Goal: Task Accomplishment & Management: Complete application form

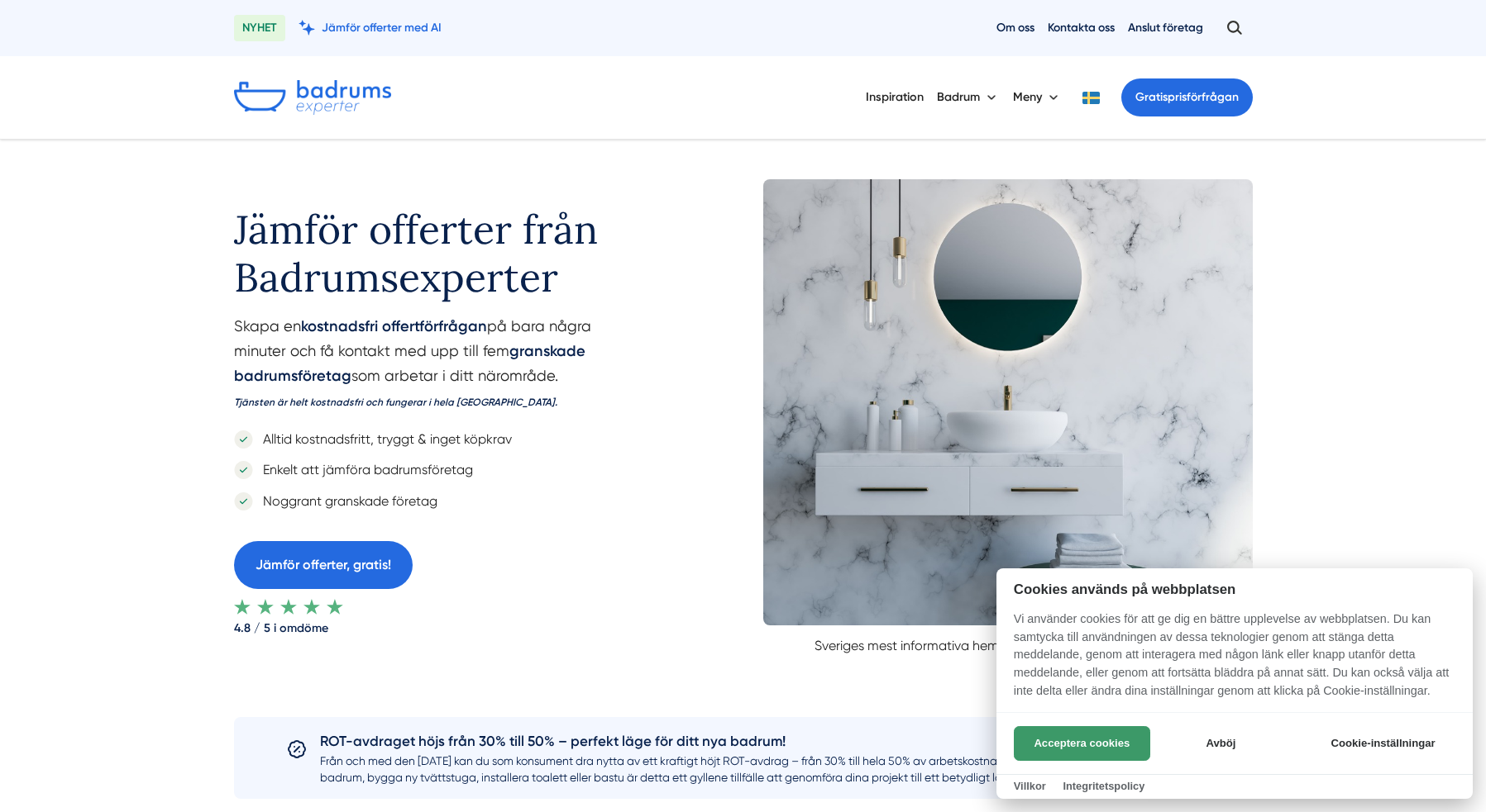
click at [1074, 744] on button "Acceptera cookies" at bounding box center [1082, 744] width 136 height 35
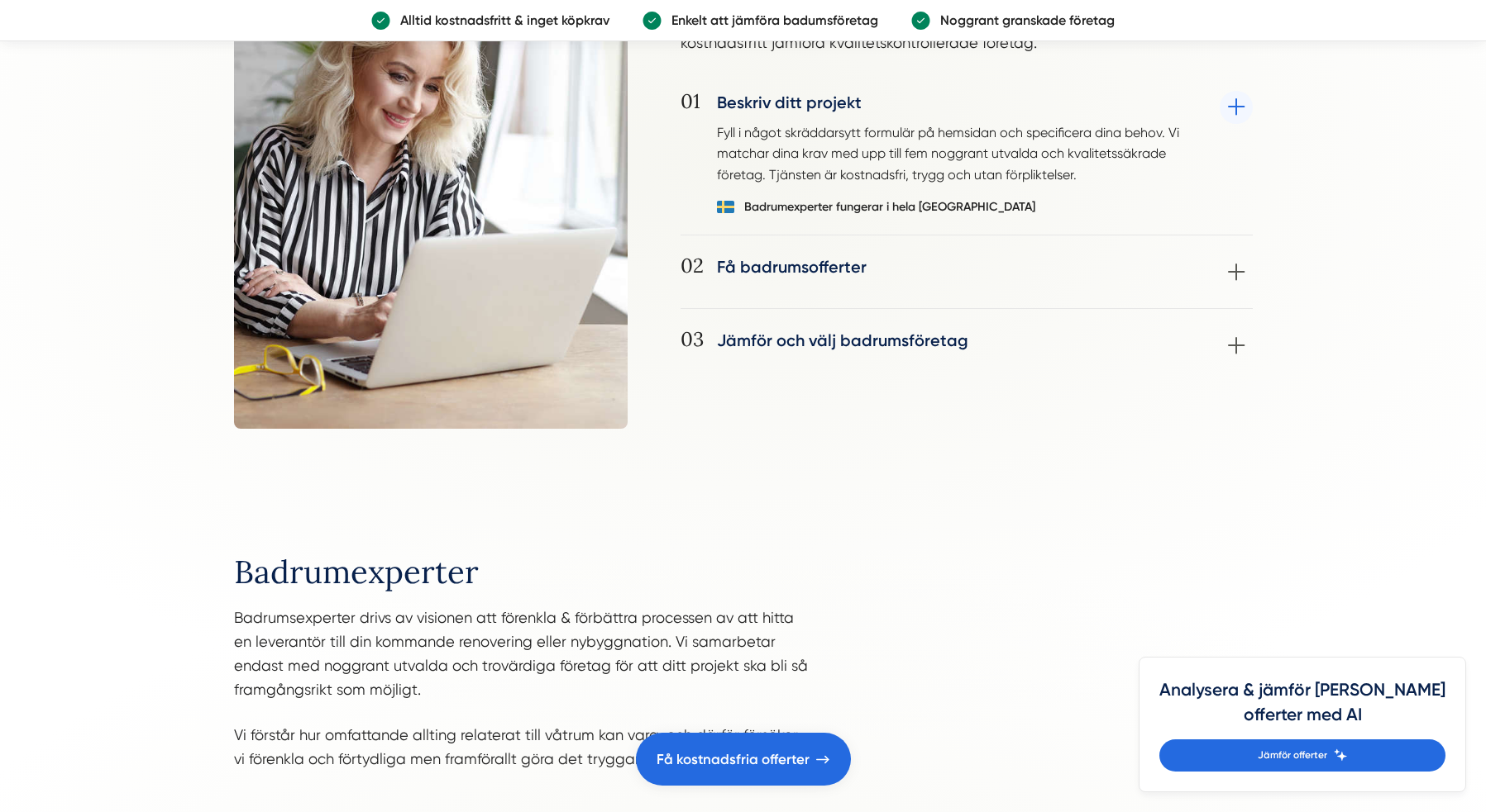
scroll to position [1342, 0]
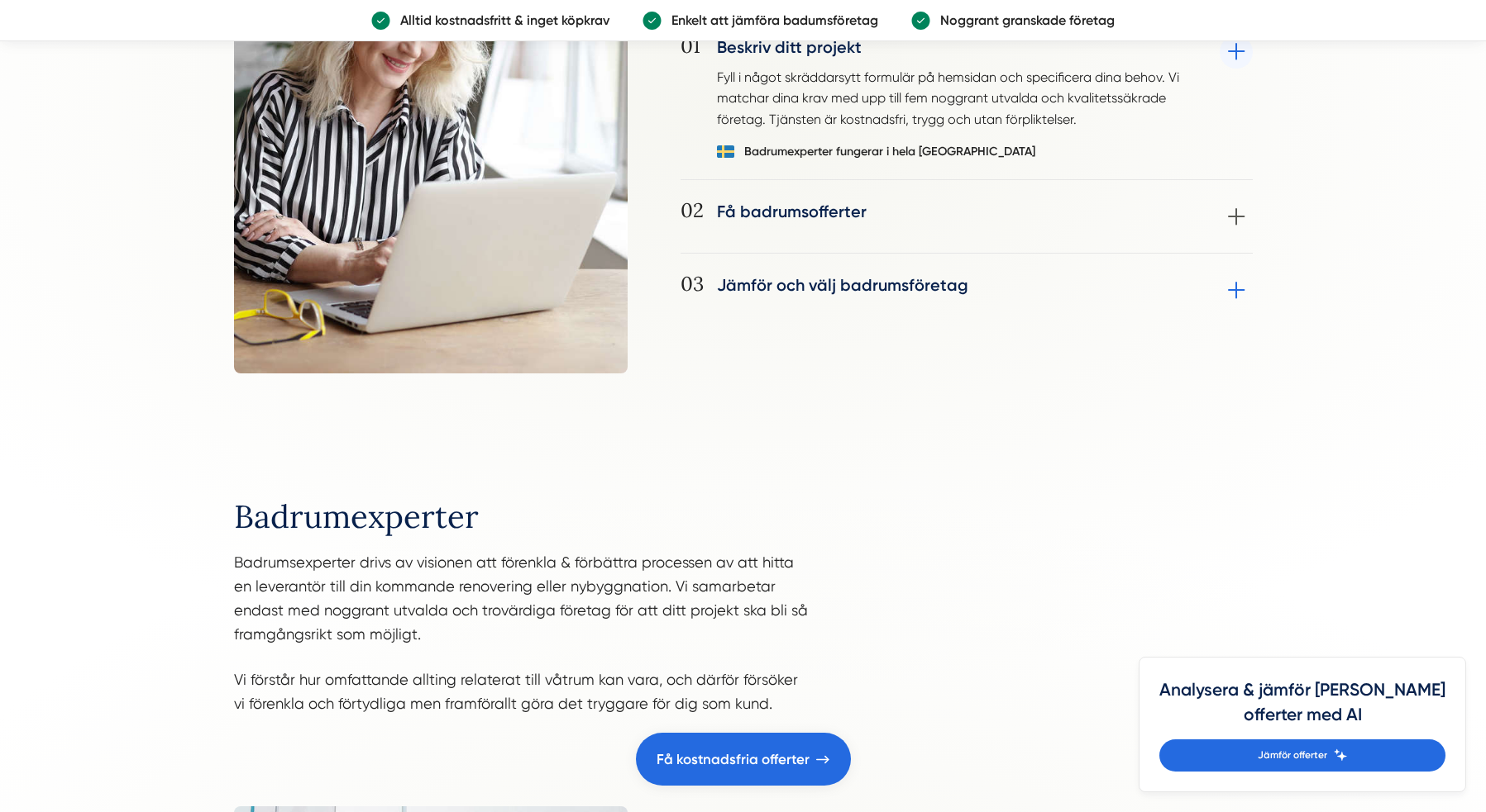
click at [900, 275] on div "03 Jämför och välj badrumsföretag Jämför mottagna offerter och välj det badrums…" at bounding box center [966, 290] width 572 height 33
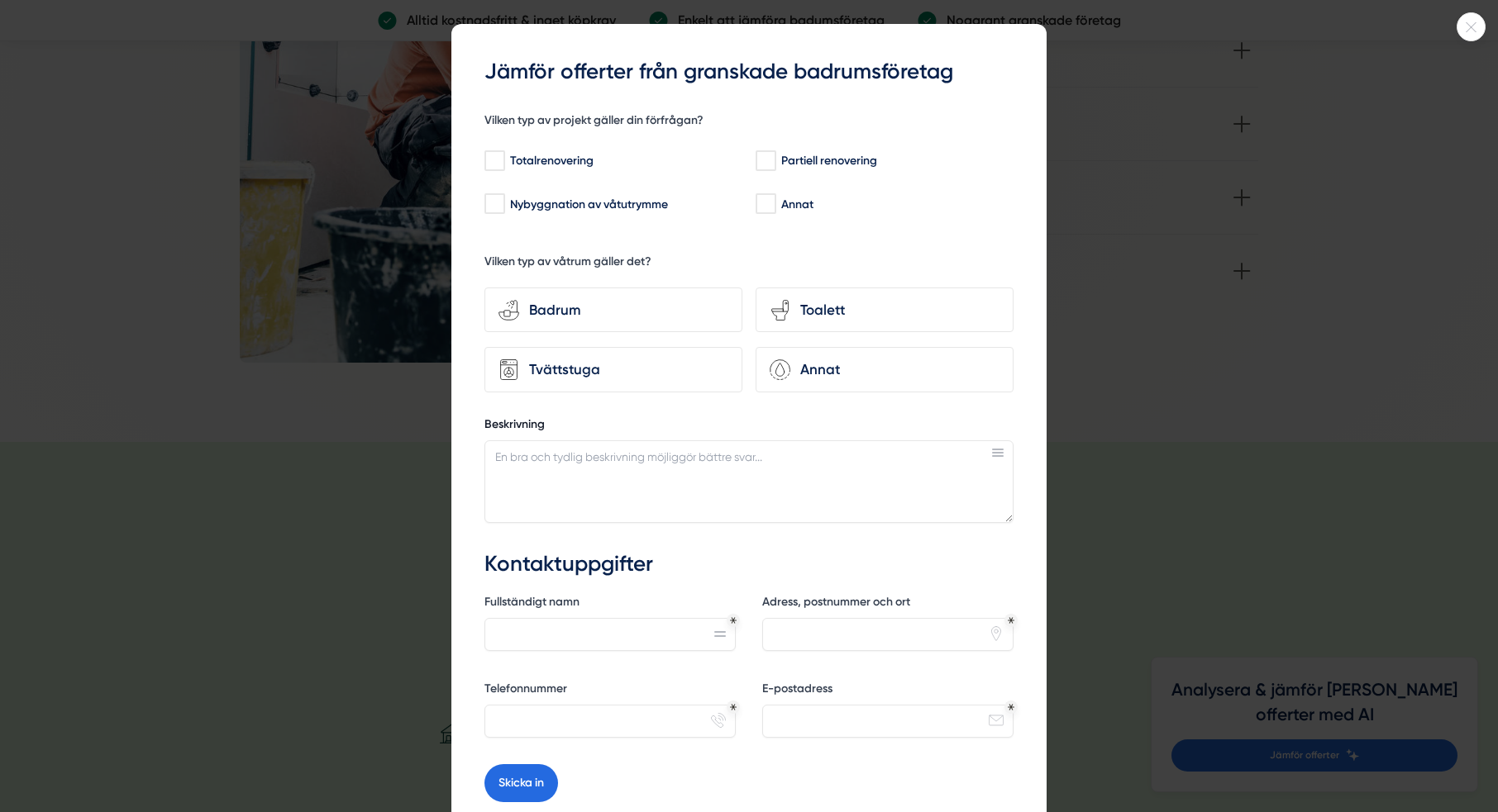
scroll to position [173, 0]
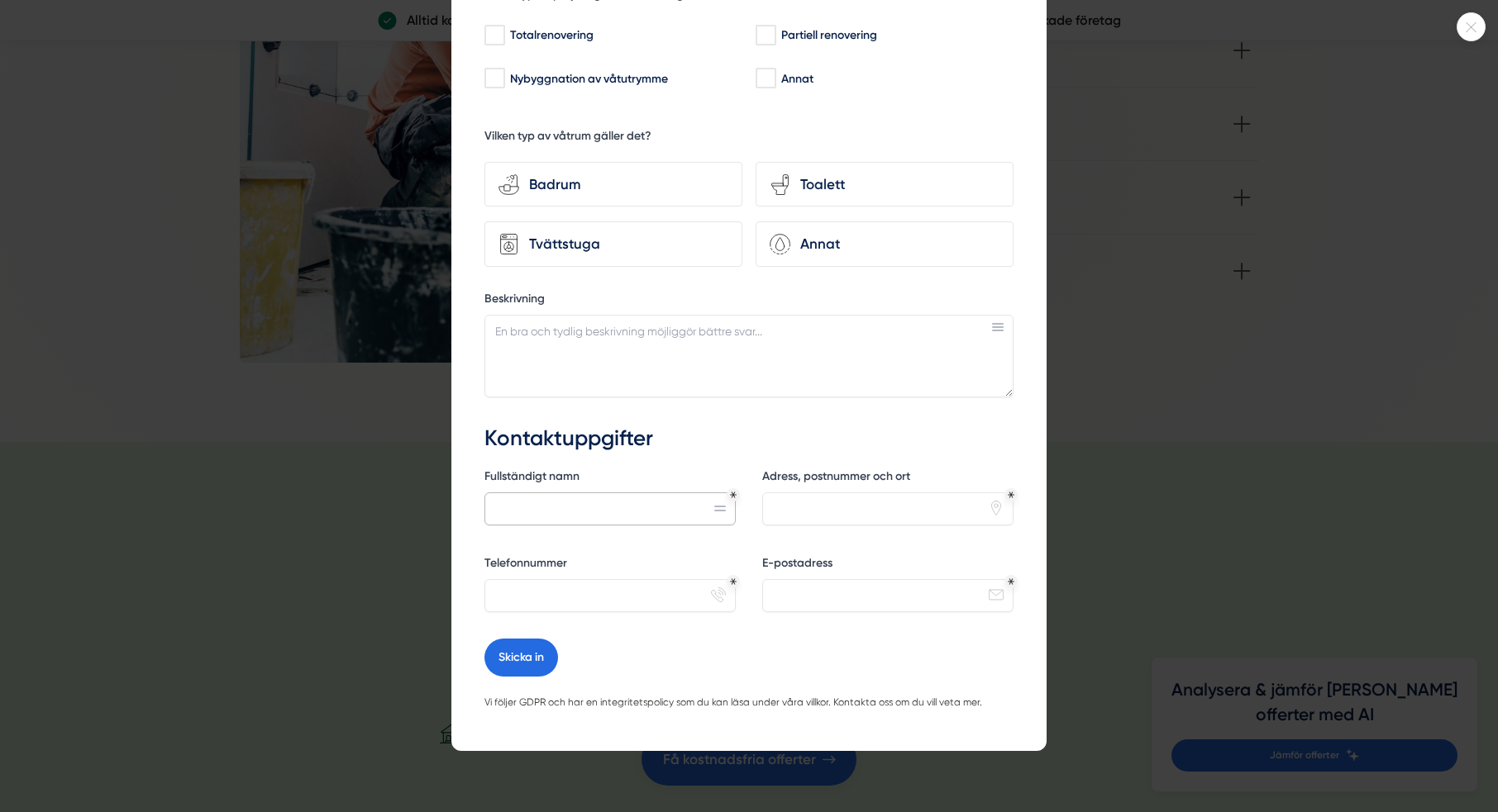
click at [658, 499] on input "Fullständigt namn" at bounding box center [610, 509] width 252 height 33
click at [675, 449] on div "Kontaktuppgifter Fullständigt namn Adress, postnummer och ort pin Telefonnummer…" at bounding box center [749, 531] width 529 height 215
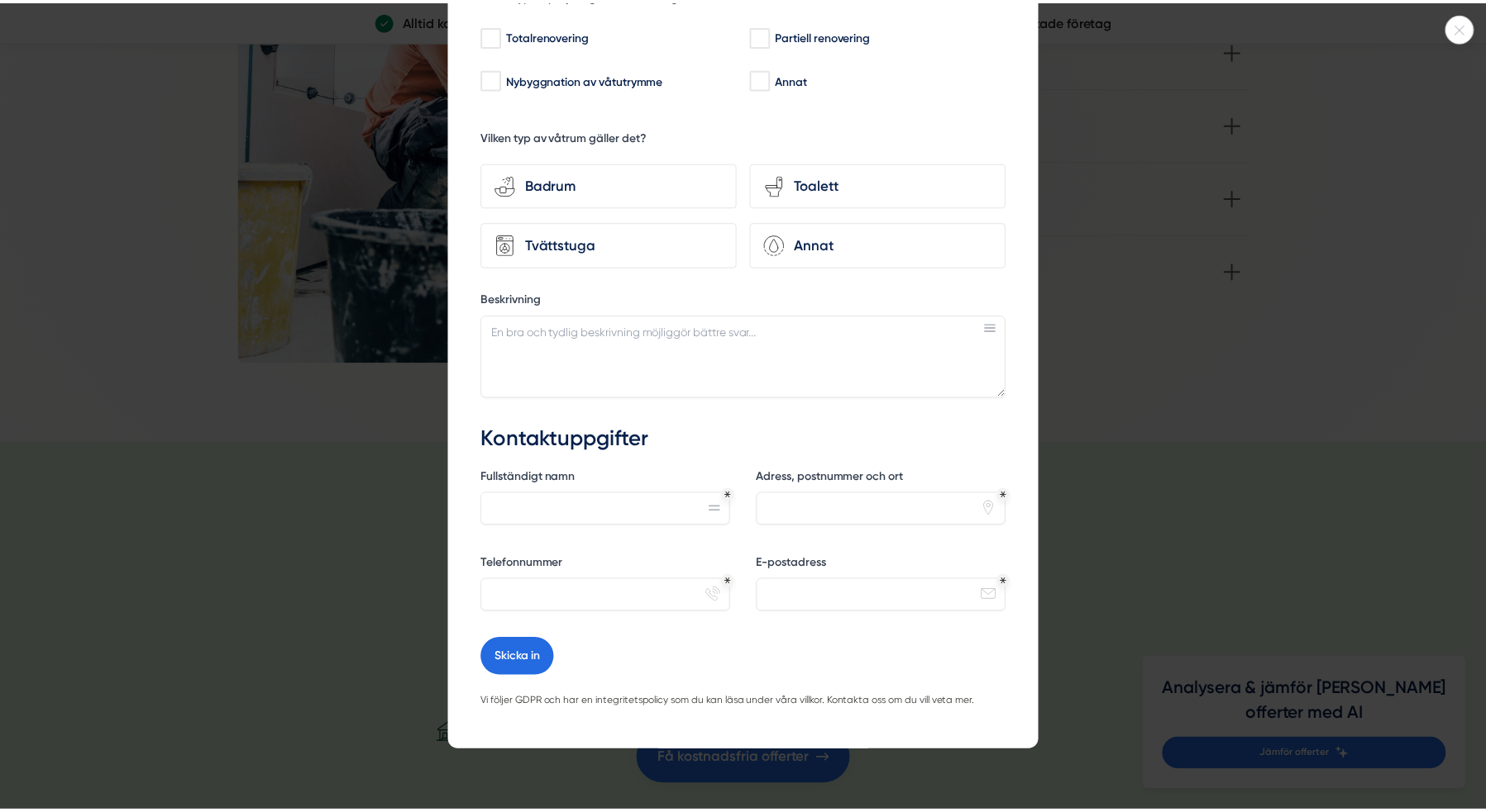
scroll to position [0, 0]
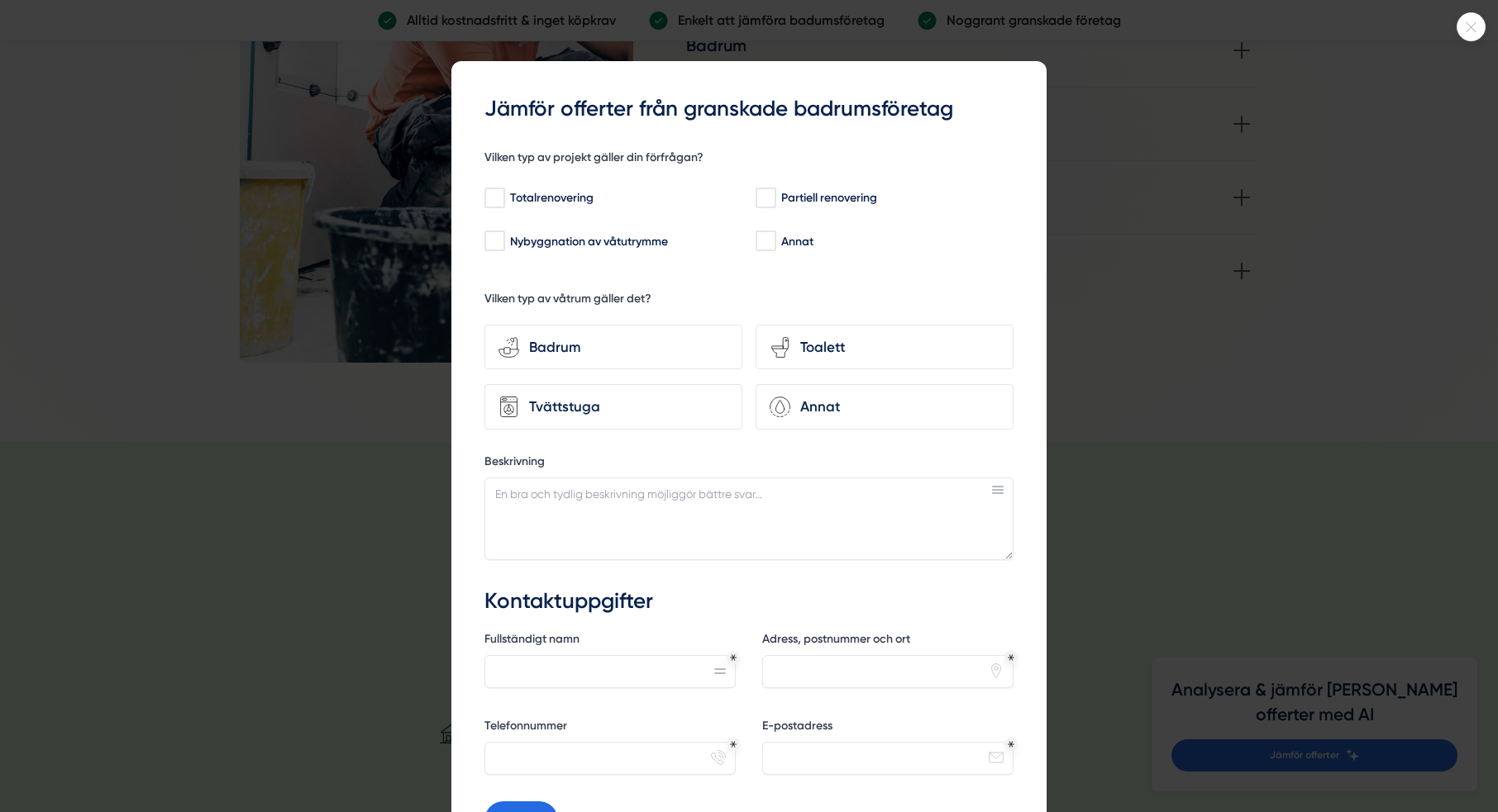
click at [1192, 311] on div at bounding box center [749, 406] width 1498 height 812
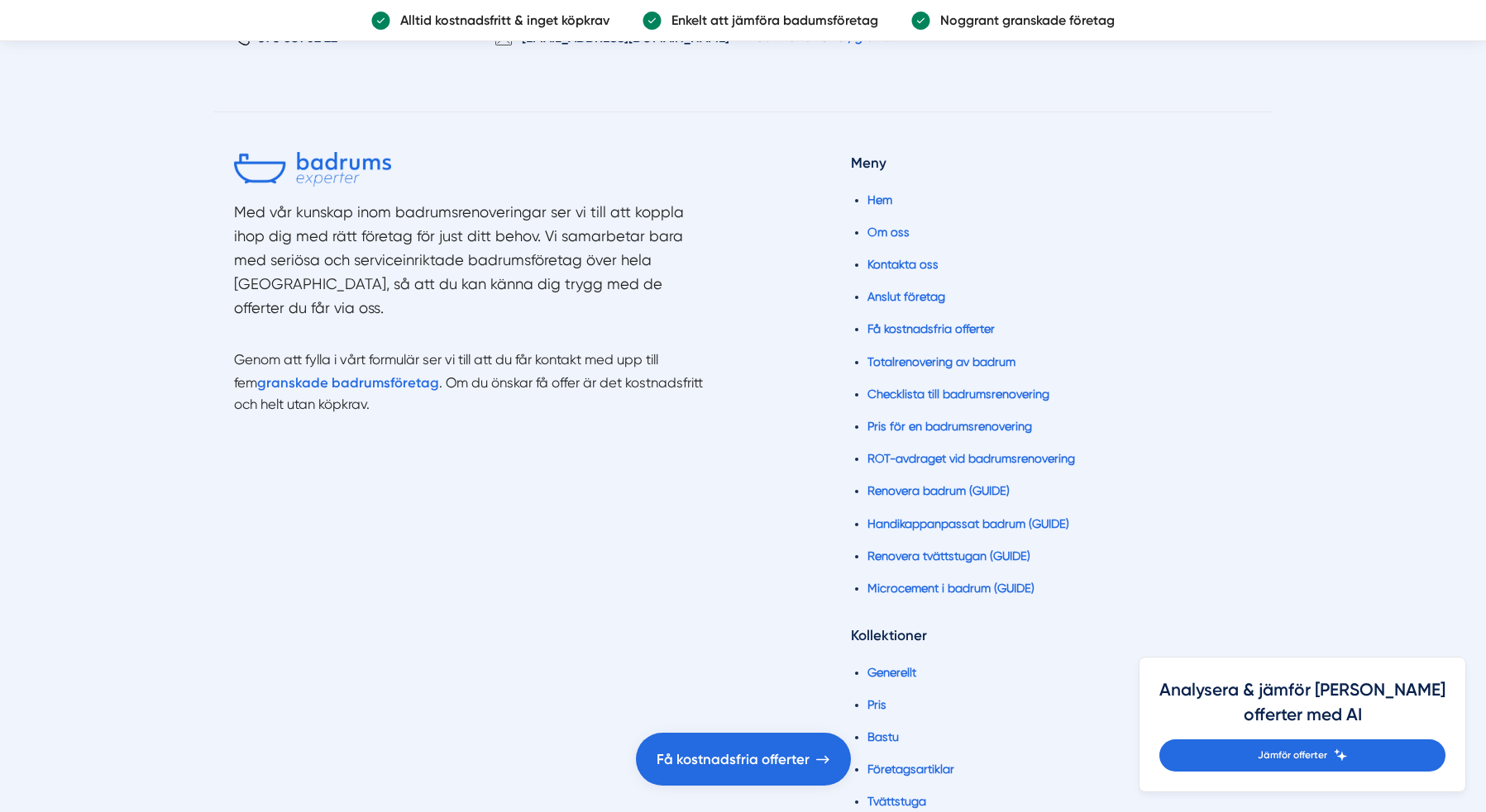
scroll to position [4132, 0]
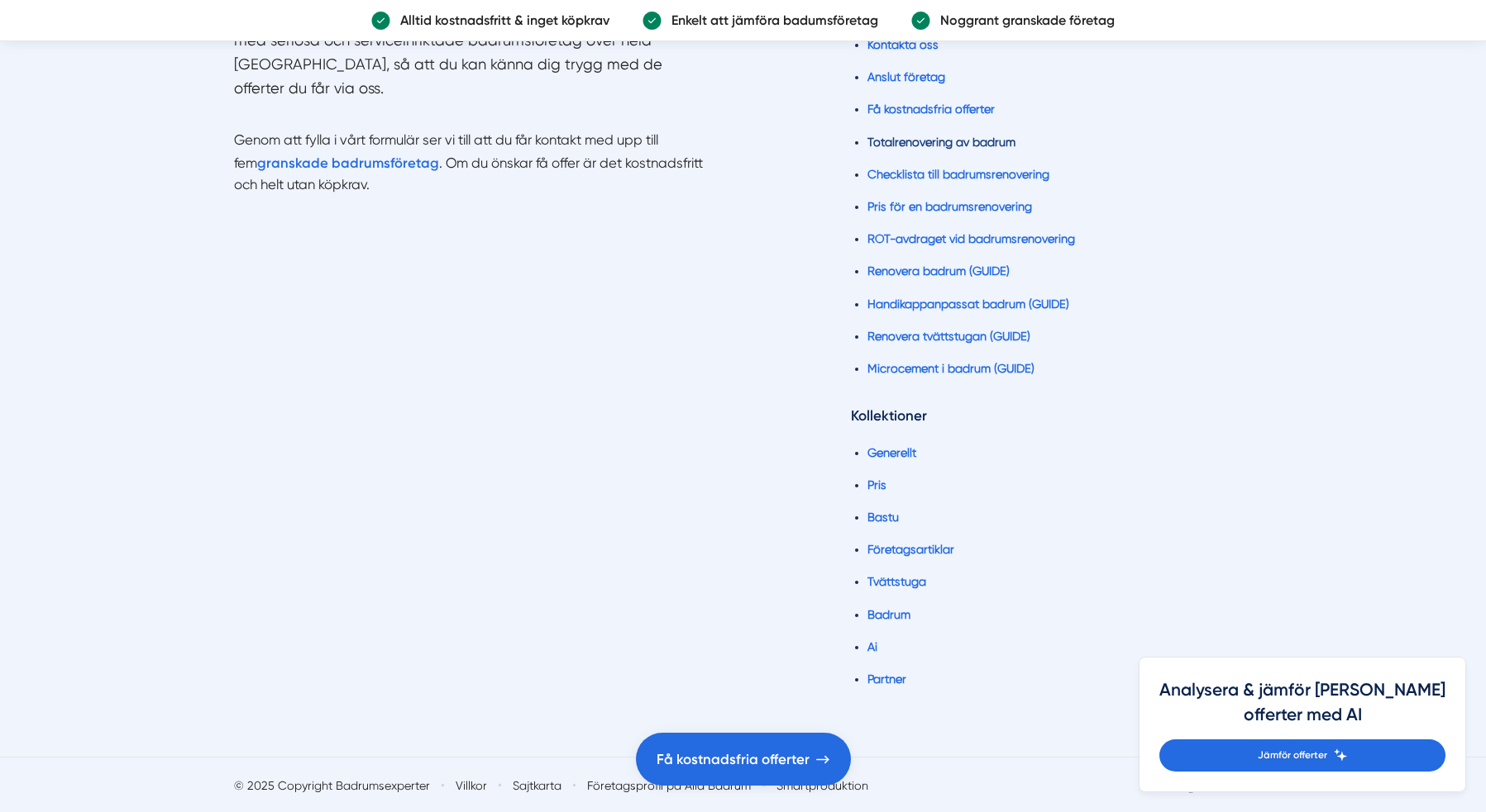
click at [913, 142] on link "Totalrenovering av badrum" at bounding box center [942, 143] width 148 height 14
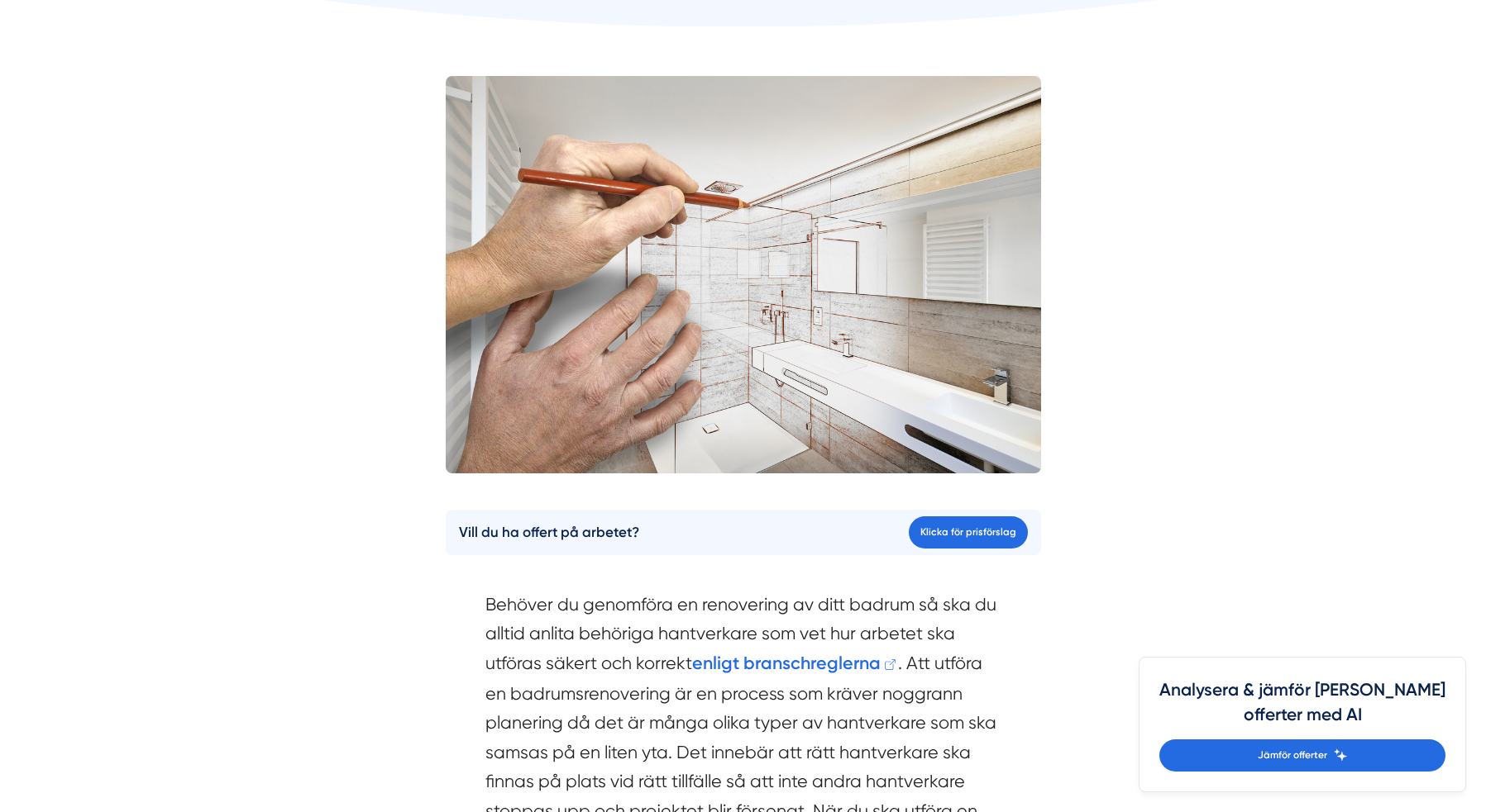
scroll to position [795, 0]
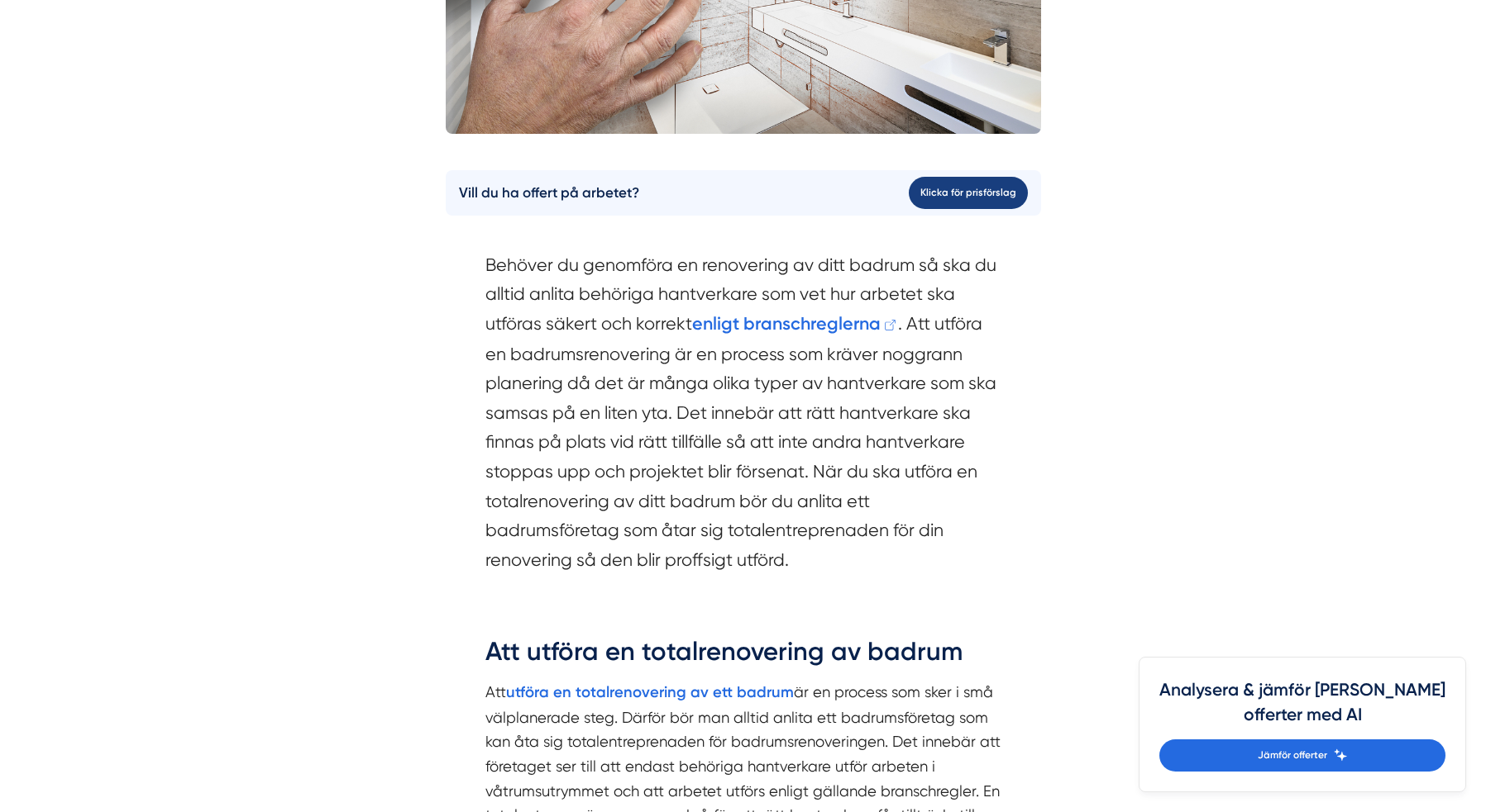
click at [955, 201] on link "Klicka för prisförslag" at bounding box center [968, 192] width 120 height 32
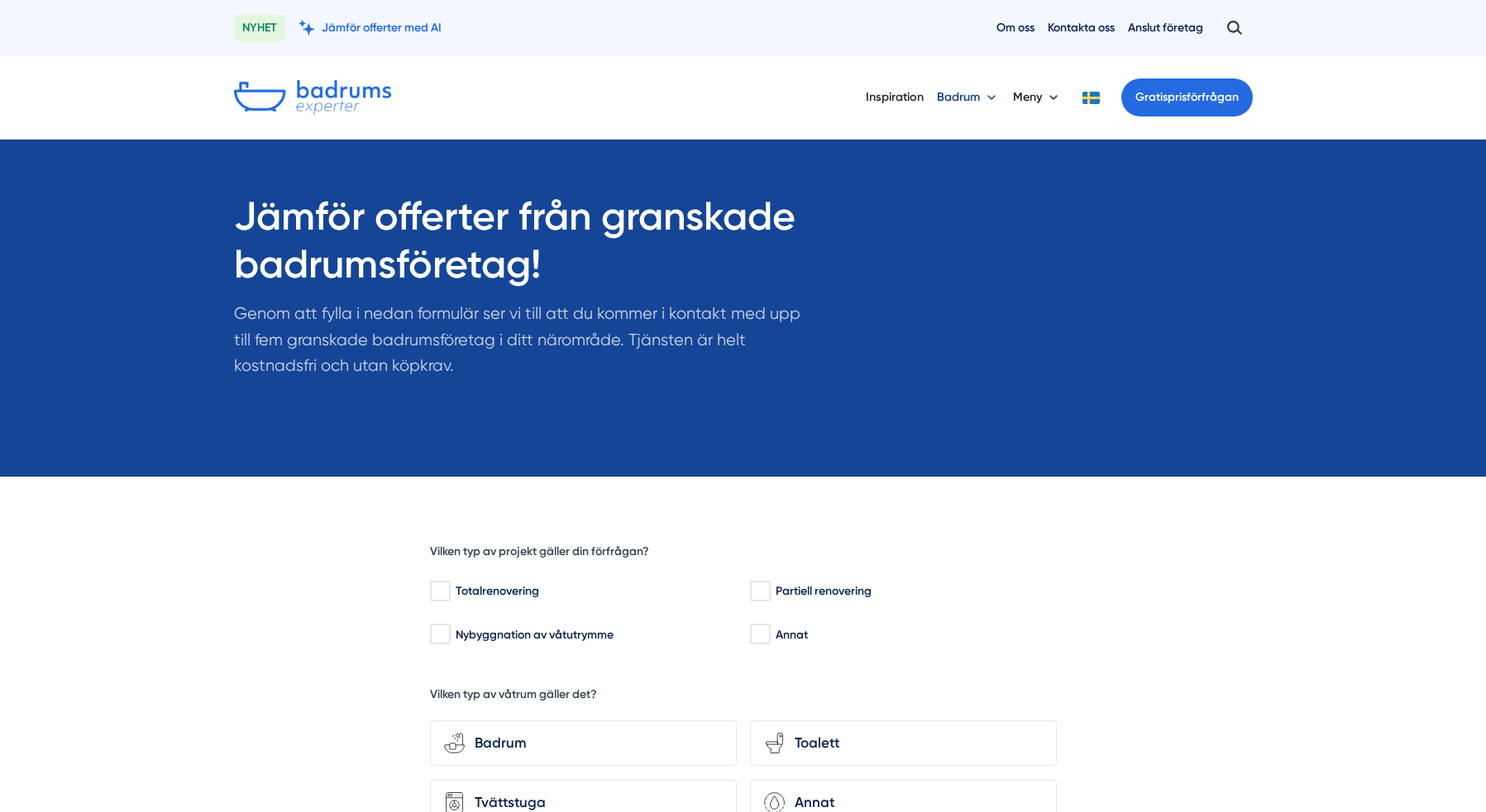
click at [962, 97] on button "Badrum" at bounding box center [968, 97] width 63 height 43
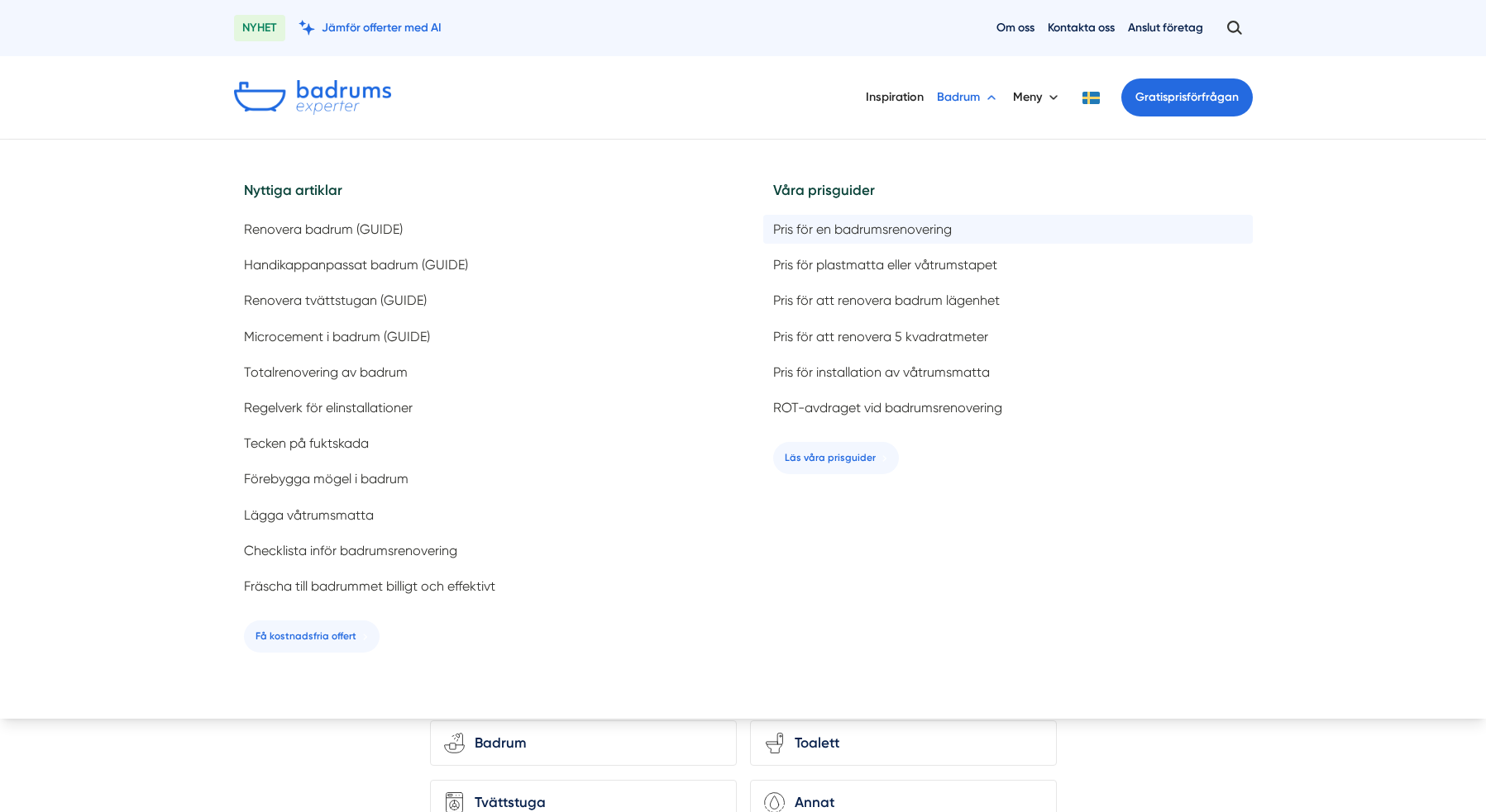
click at [807, 230] on span "Pris för en badrumsrenovering" at bounding box center [863, 229] width 179 height 16
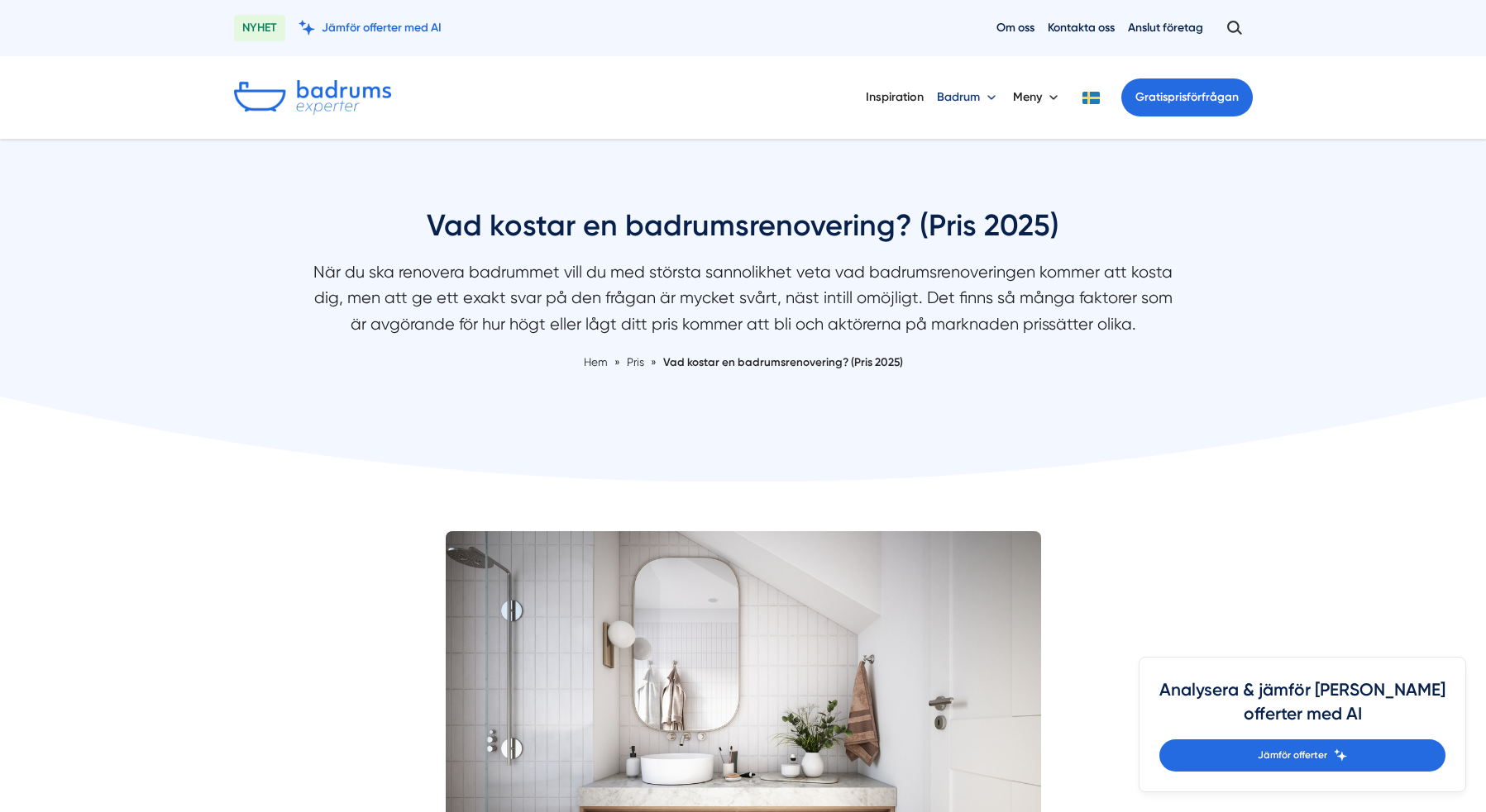
click at [966, 101] on button "Badrum" at bounding box center [968, 97] width 63 height 43
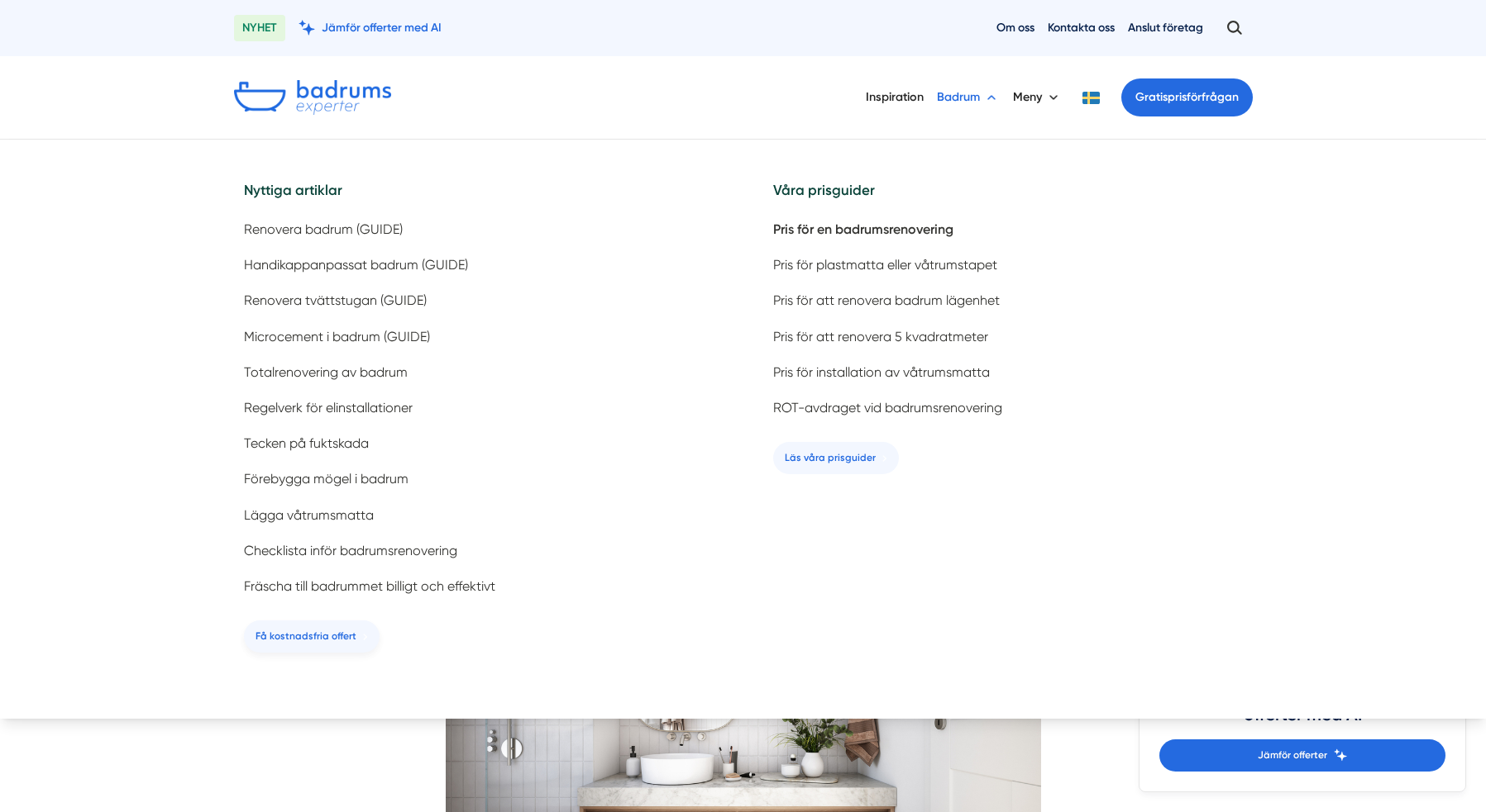
click at [300, 640] on span "Få kostnadsfria offert" at bounding box center [306, 637] width 101 height 16
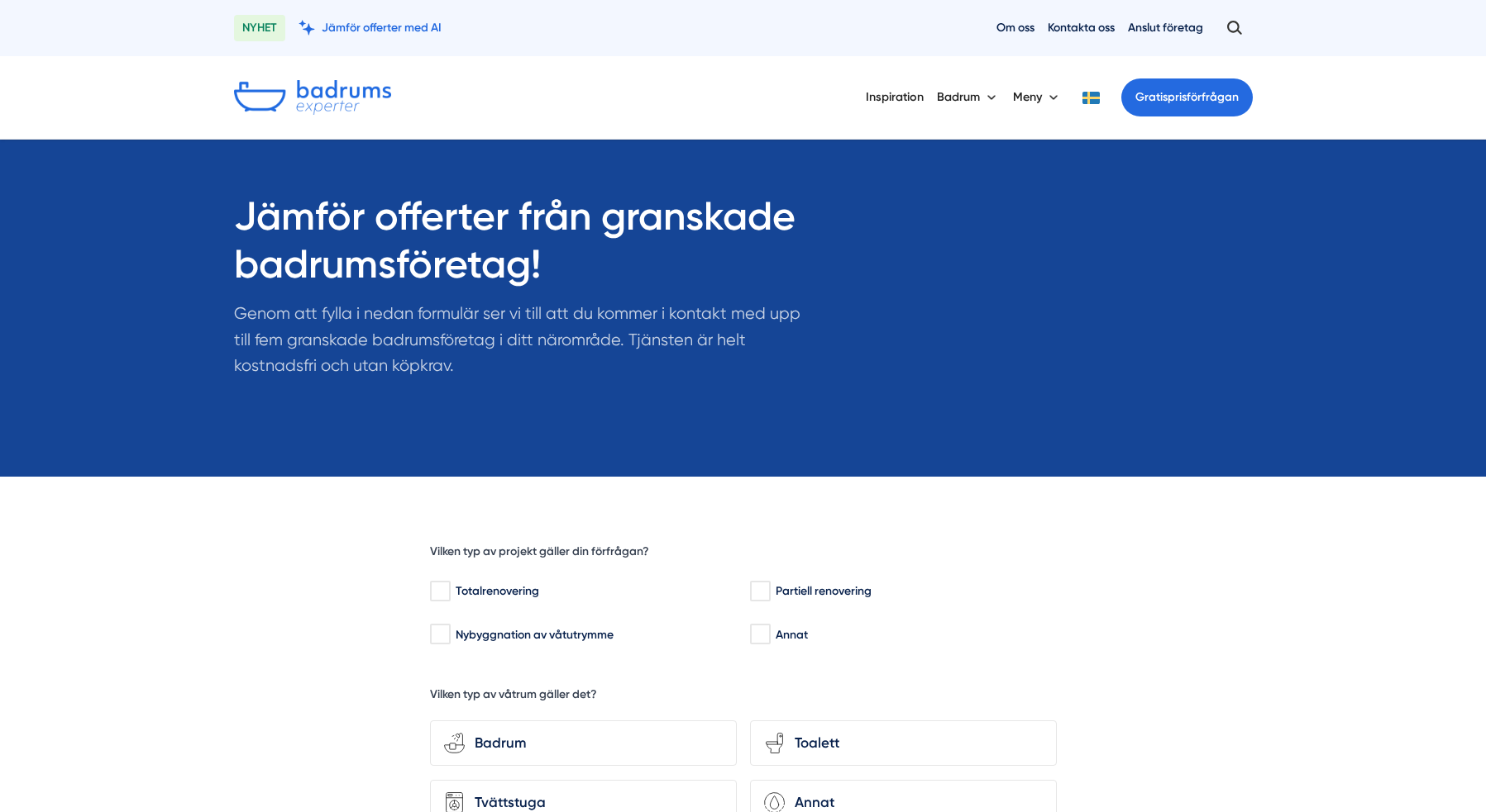
click at [281, 98] on img at bounding box center [313, 98] width 157 height 35
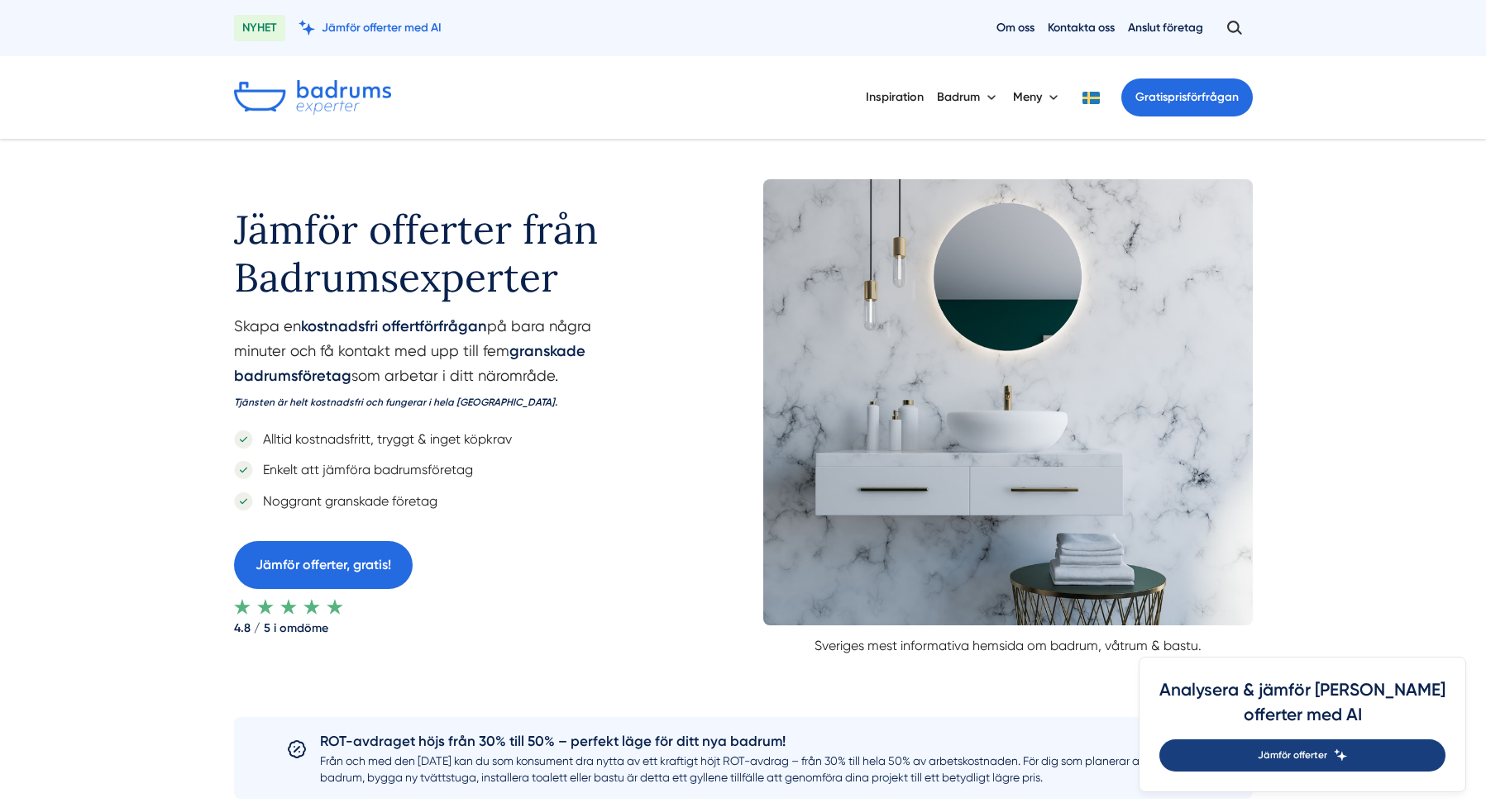
click at [1328, 757] on span "Jämför offerter" at bounding box center [1292, 756] width 69 height 16
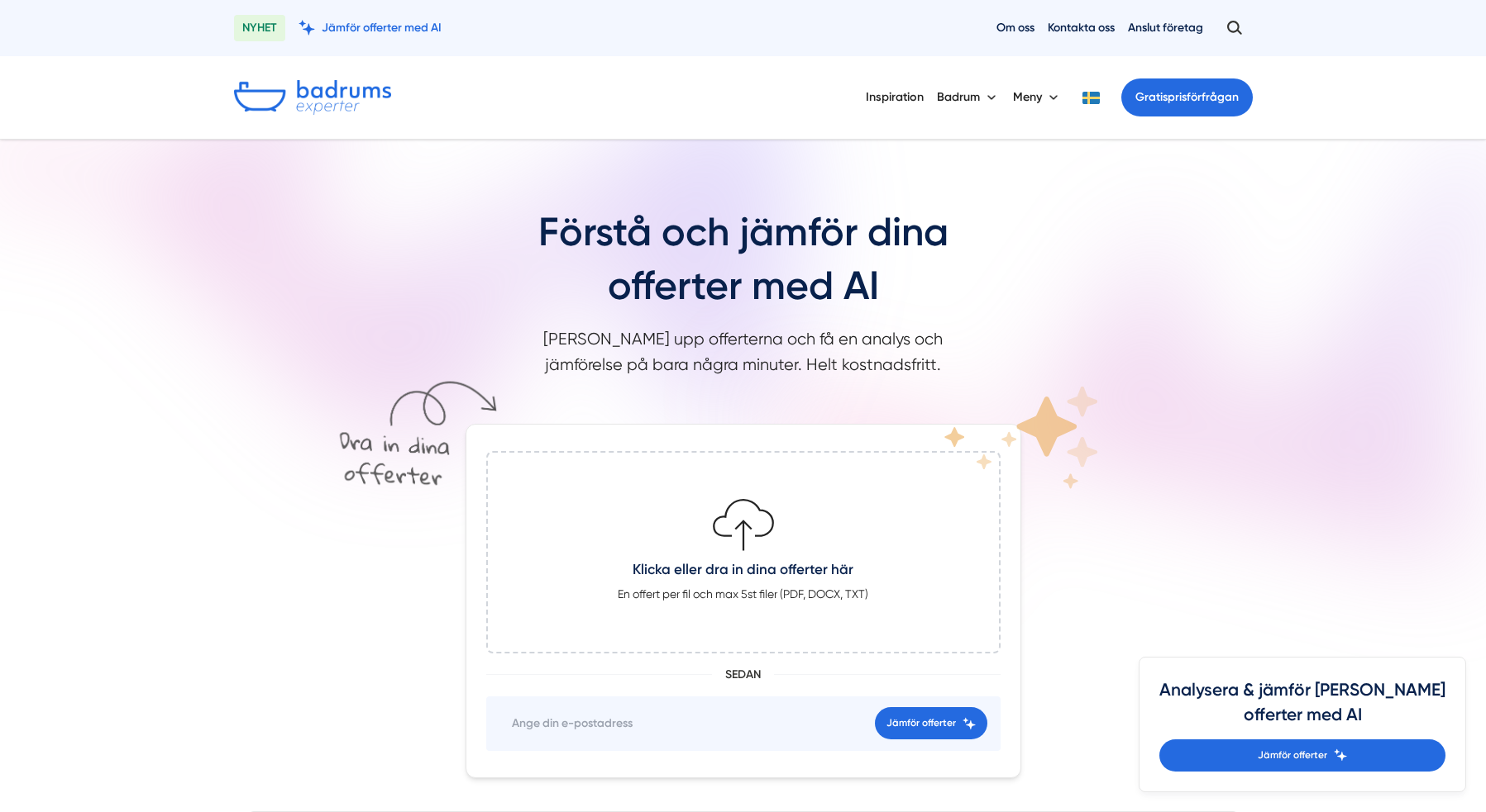
click at [298, 91] on img at bounding box center [313, 98] width 157 height 35
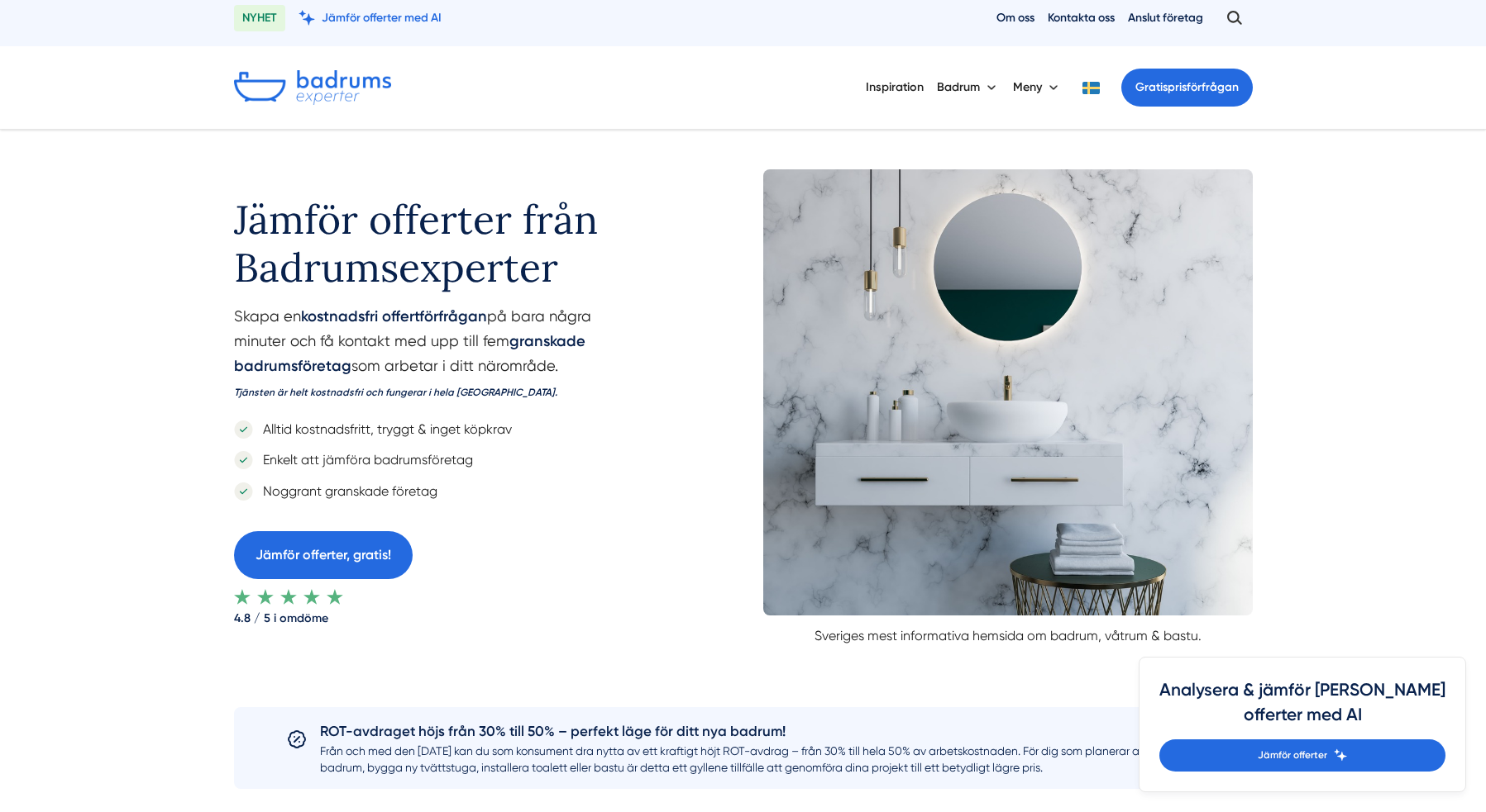
scroll to position [20, 0]
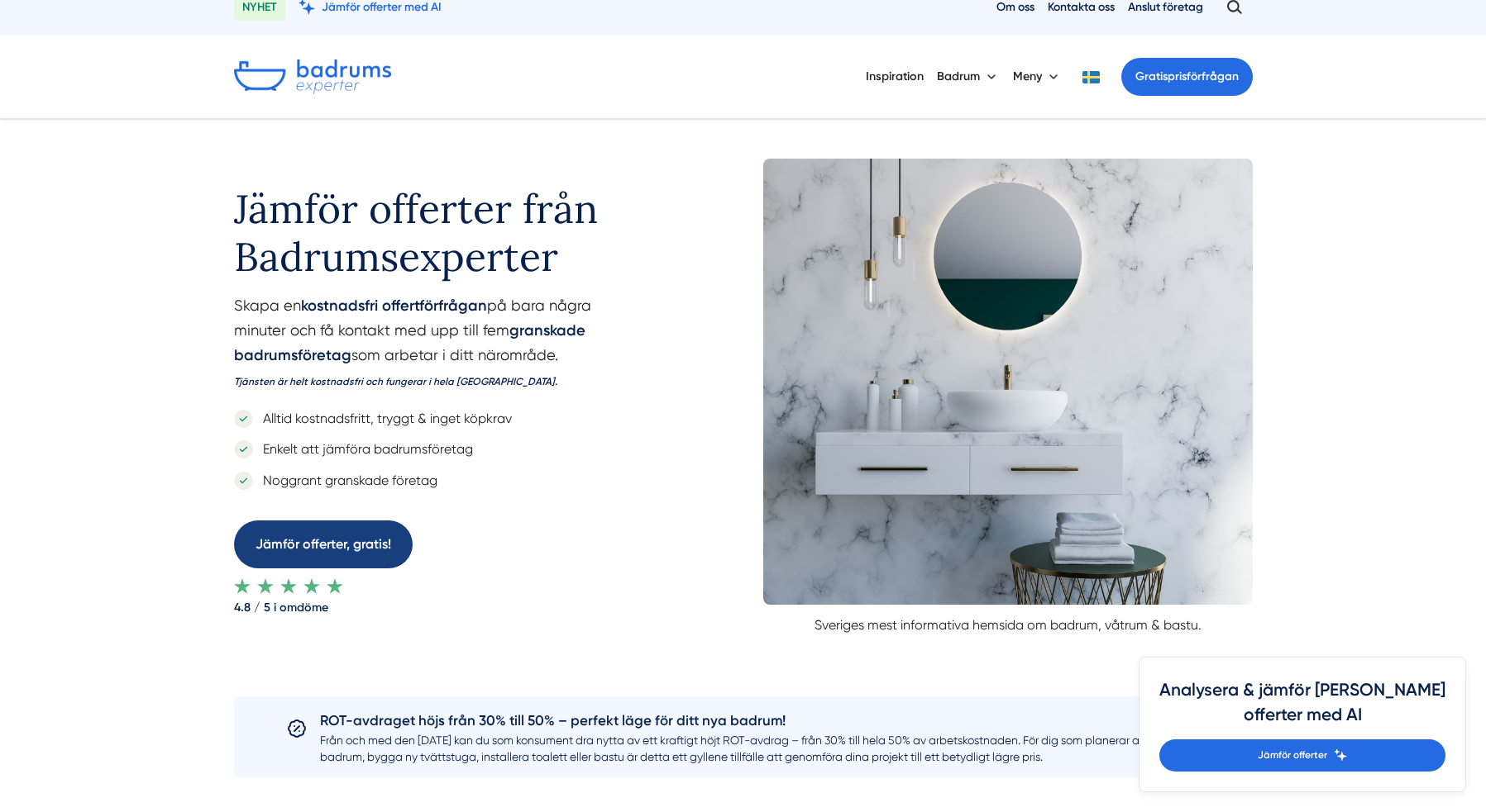
click at [296, 542] on link "Jämför offerter, gratis!" at bounding box center [324, 544] width 179 height 48
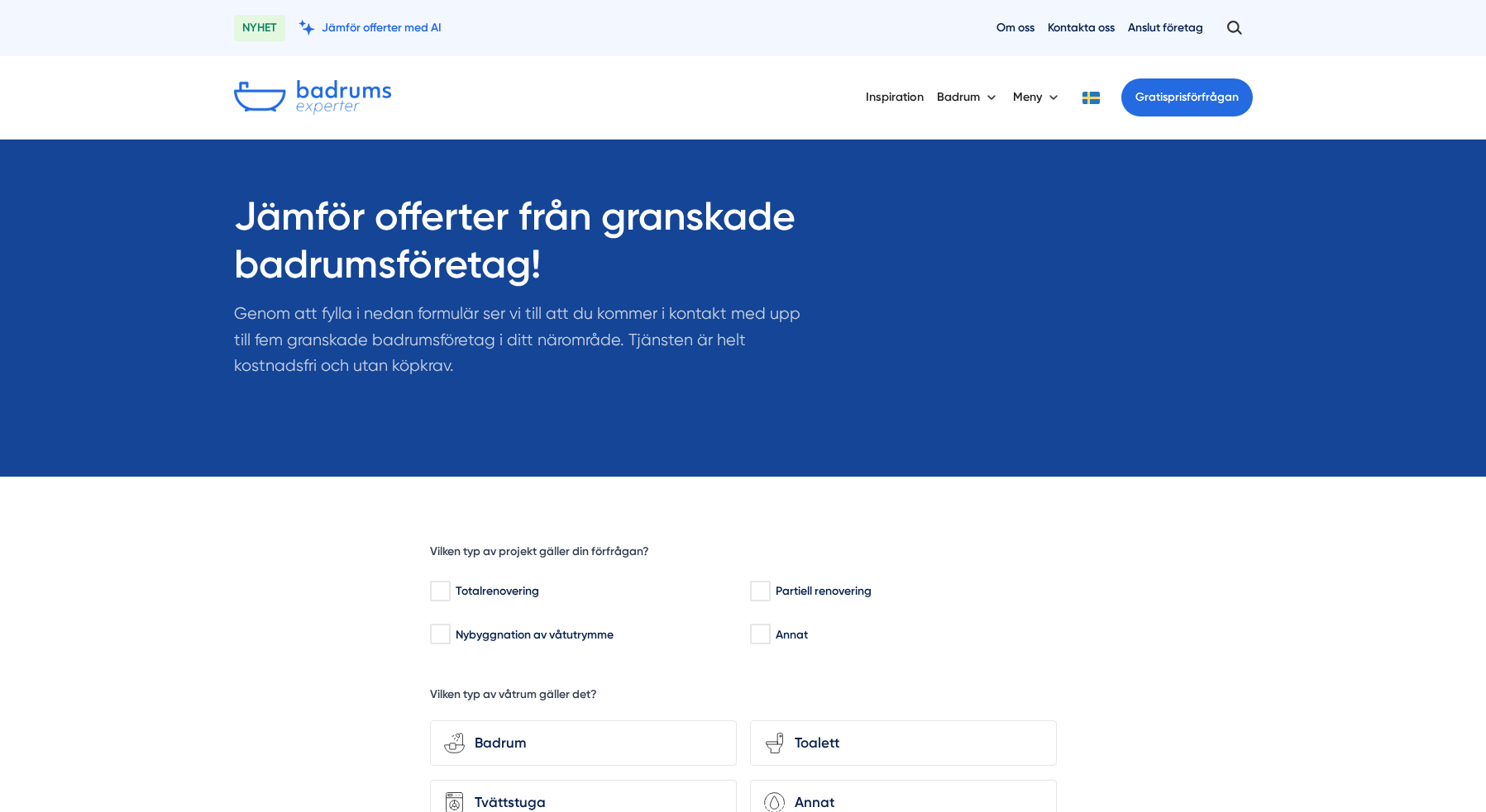
click at [291, 103] on img at bounding box center [313, 98] width 157 height 35
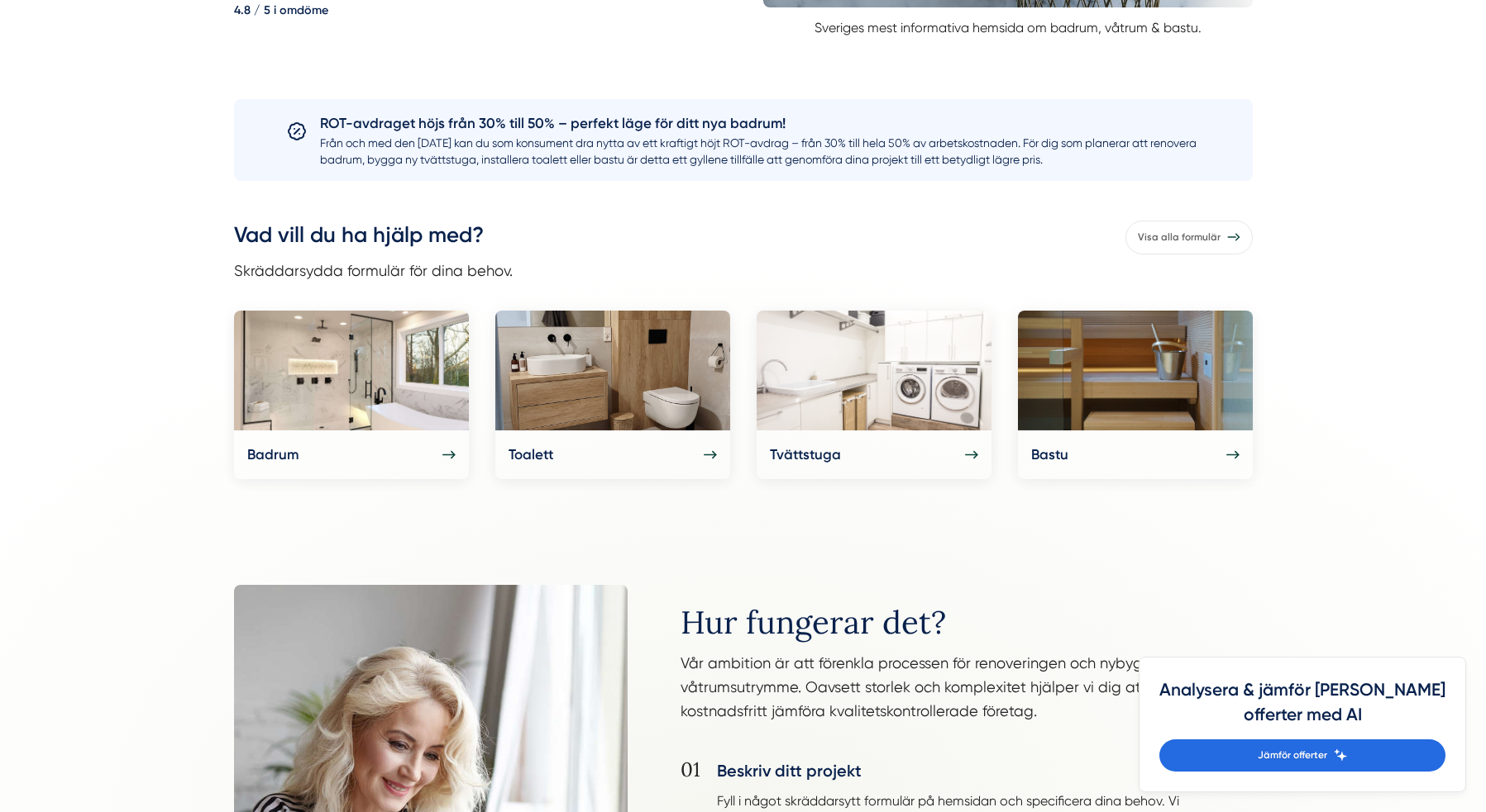
scroll to position [629, 0]
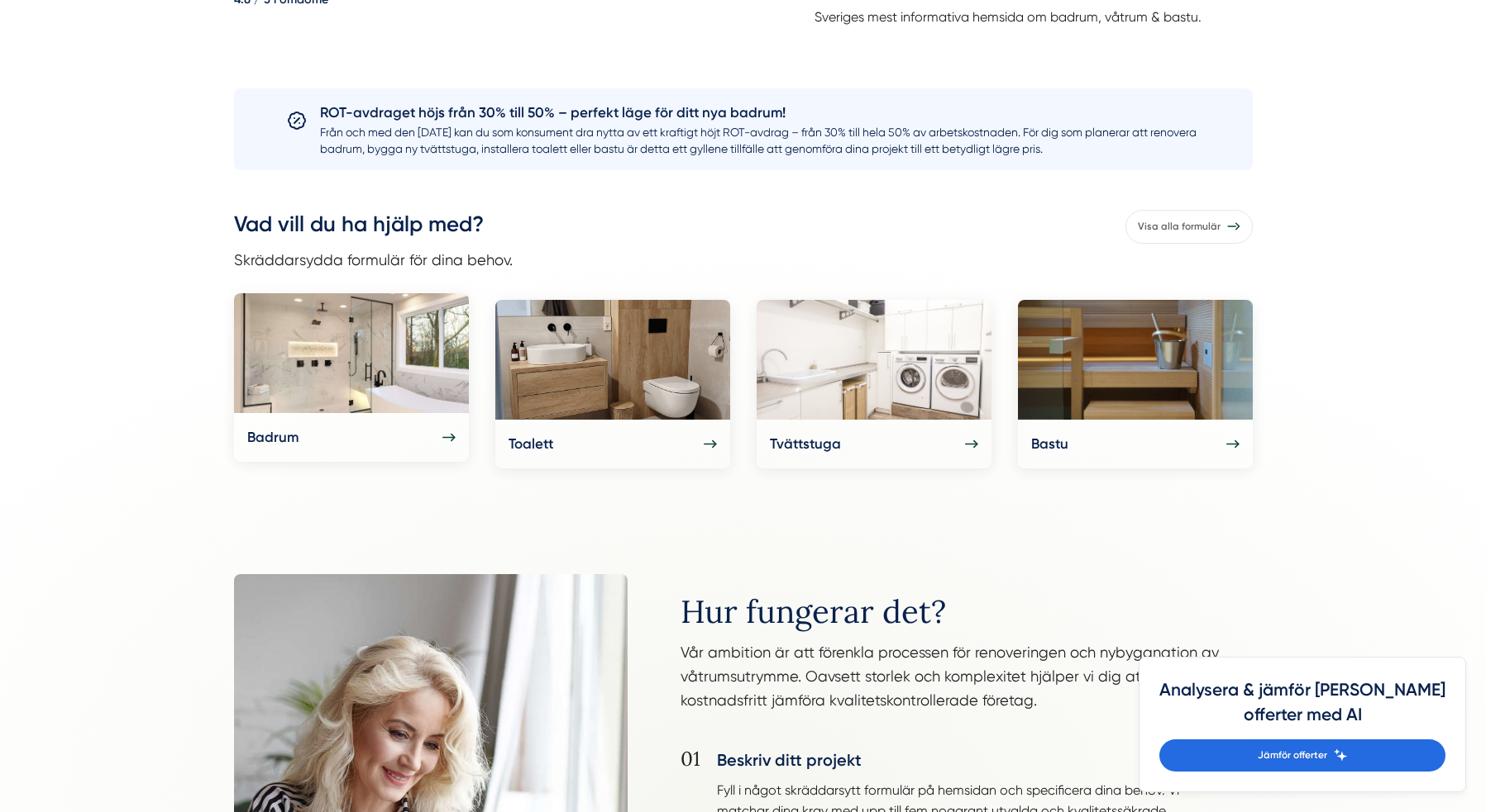
click at [363, 362] on img at bounding box center [352, 353] width 235 height 119
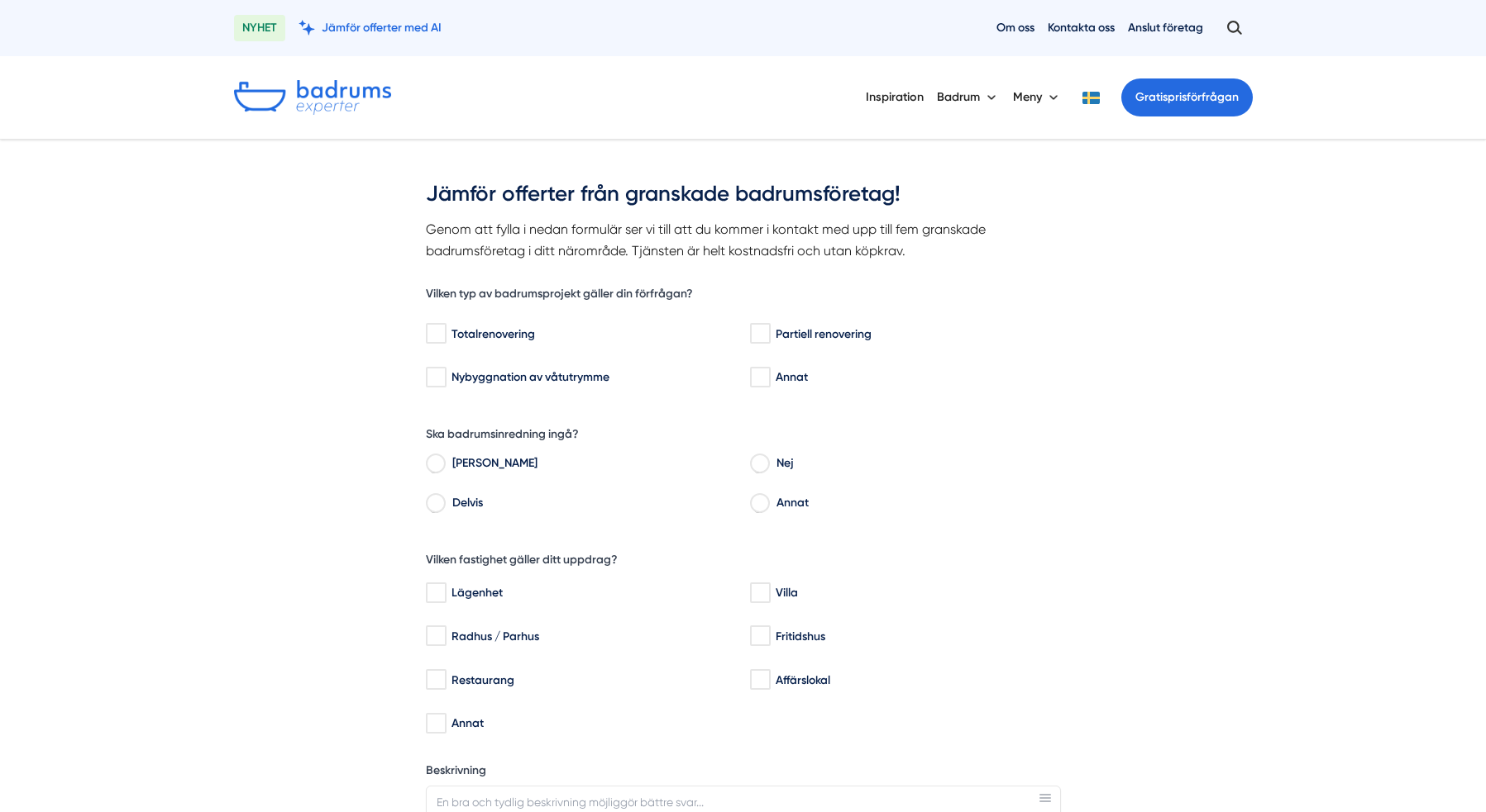
click at [322, 103] on img at bounding box center [313, 98] width 157 height 35
